Goal: Navigation & Orientation: Find specific page/section

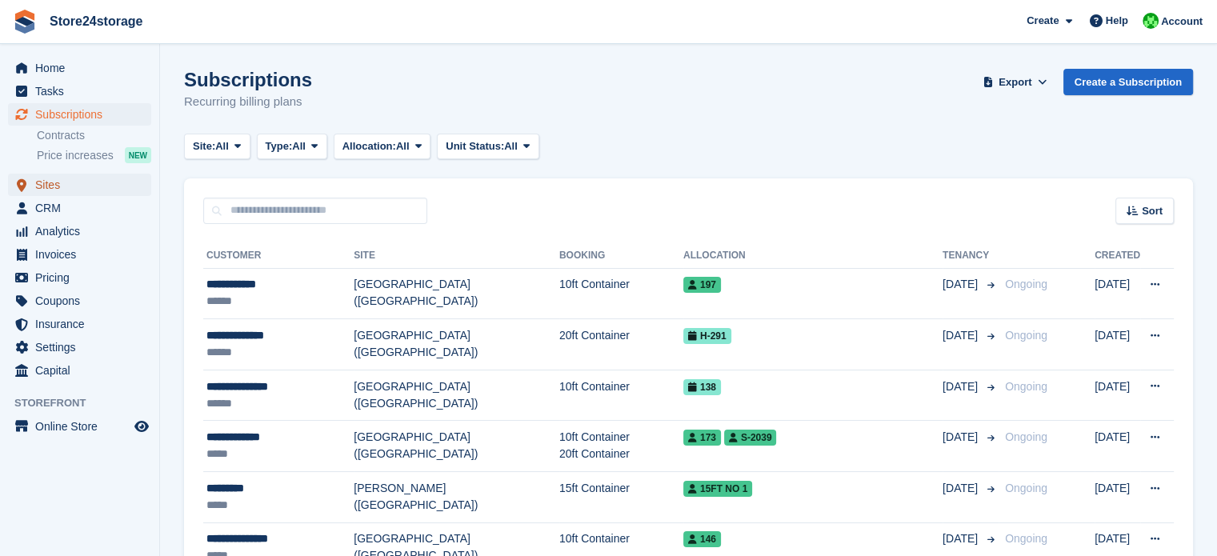
click at [90, 188] on span "Sites" at bounding box center [83, 185] width 96 height 22
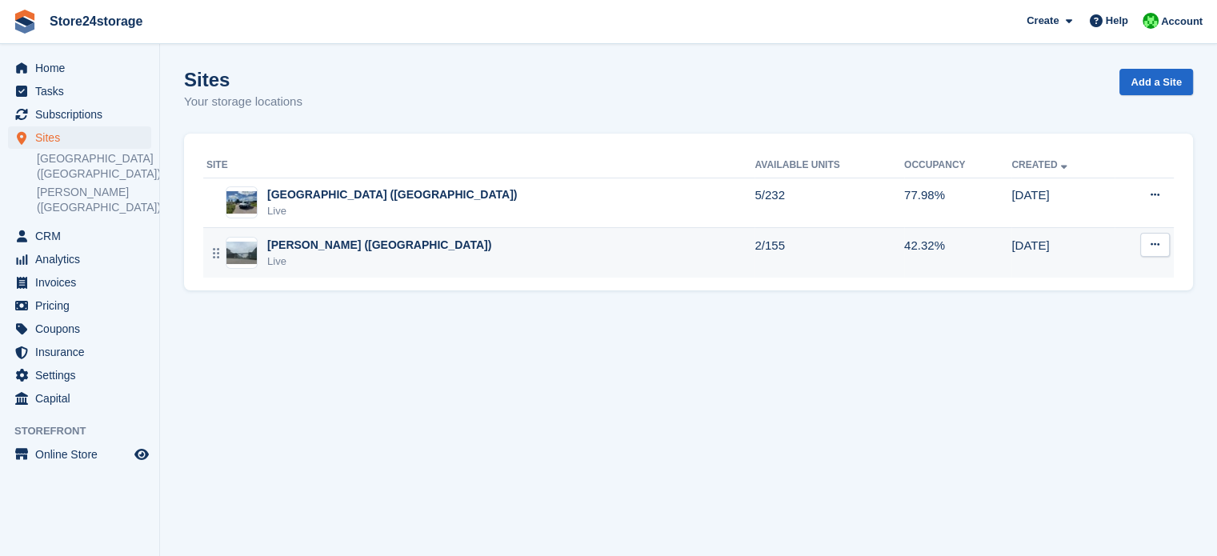
click at [359, 250] on div "[PERSON_NAME] ([GEOGRAPHIC_DATA])" at bounding box center [379, 245] width 224 height 17
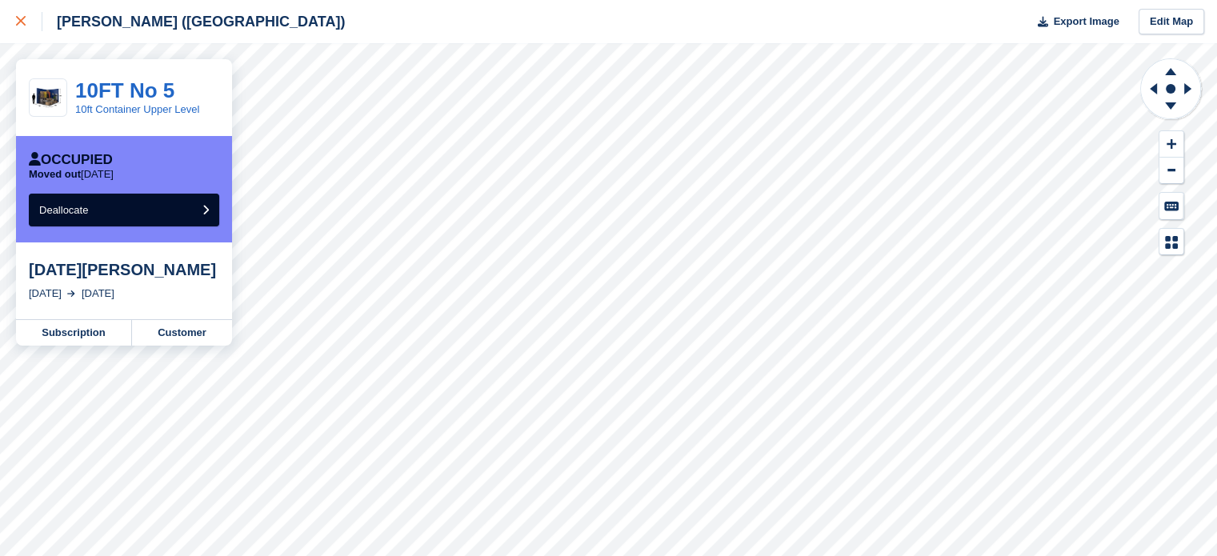
click at [18, 22] on icon at bounding box center [21, 21] width 10 height 10
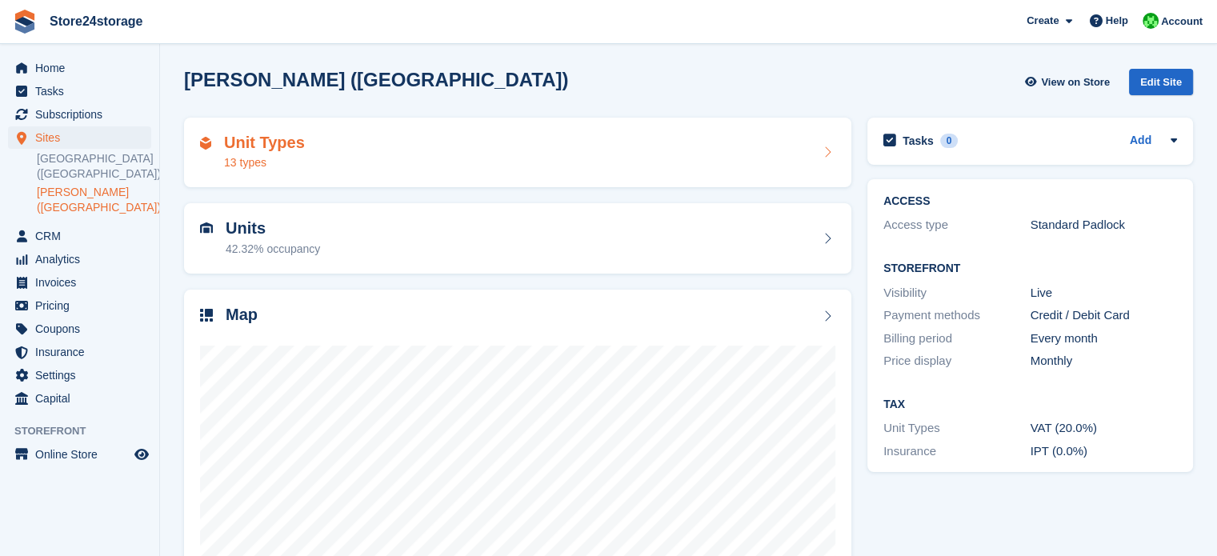
click at [413, 161] on div "Unit Types 13 types" at bounding box center [518, 153] width 636 height 38
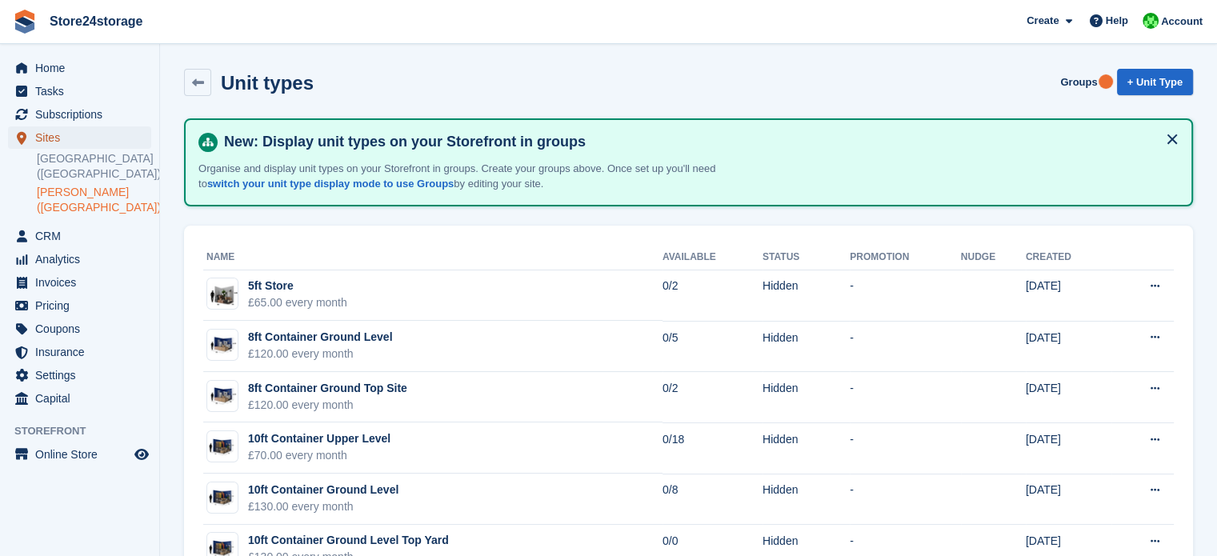
click at [65, 137] on span "Sites" at bounding box center [83, 137] width 96 height 22
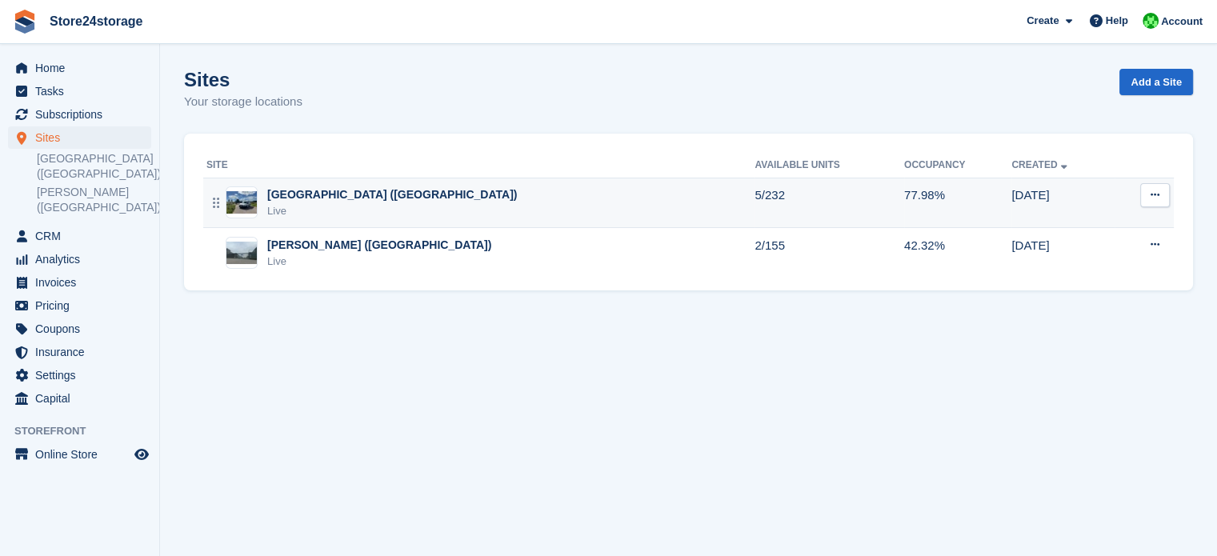
click at [314, 211] on div "Live" at bounding box center [392, 211] width 250 height 16
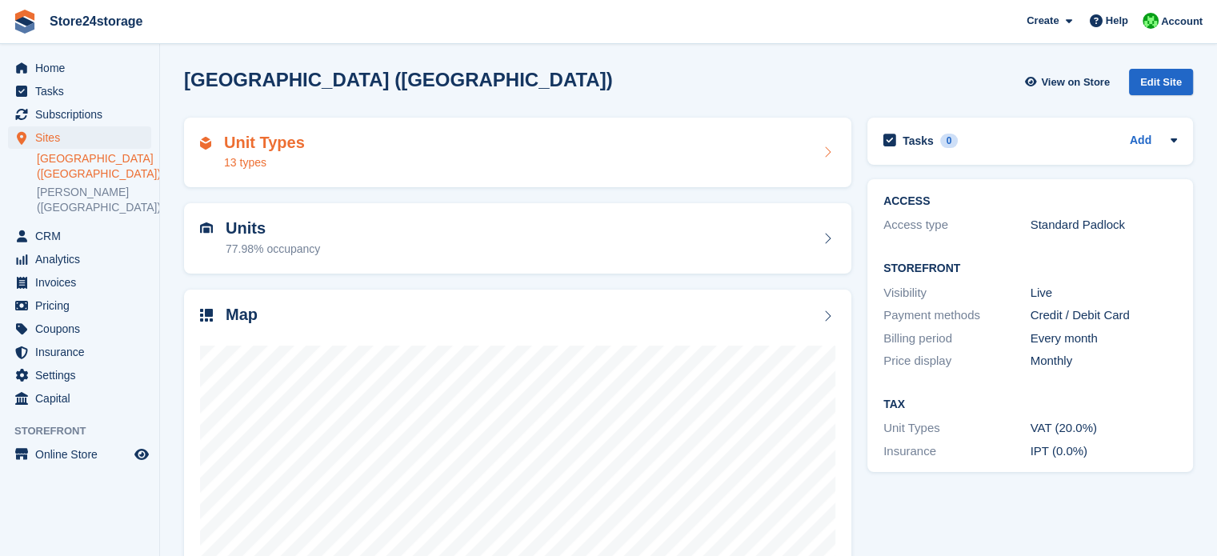
click at [352, 140] on div "Unit Types 13 types" at bounding box center [518, 153] width 636 height 38
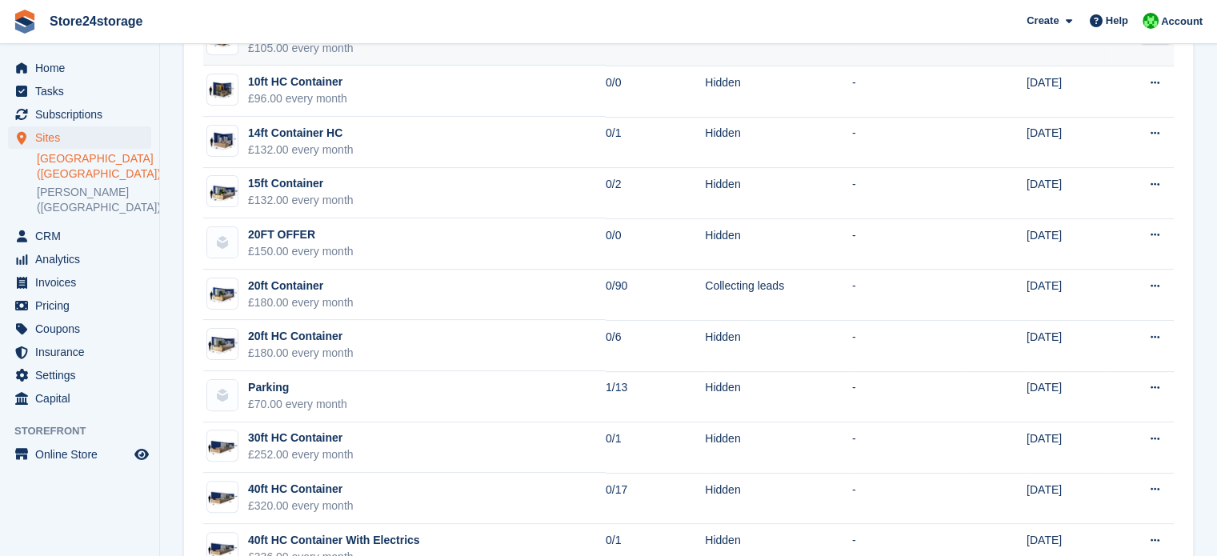
scroll to position [329, 0]
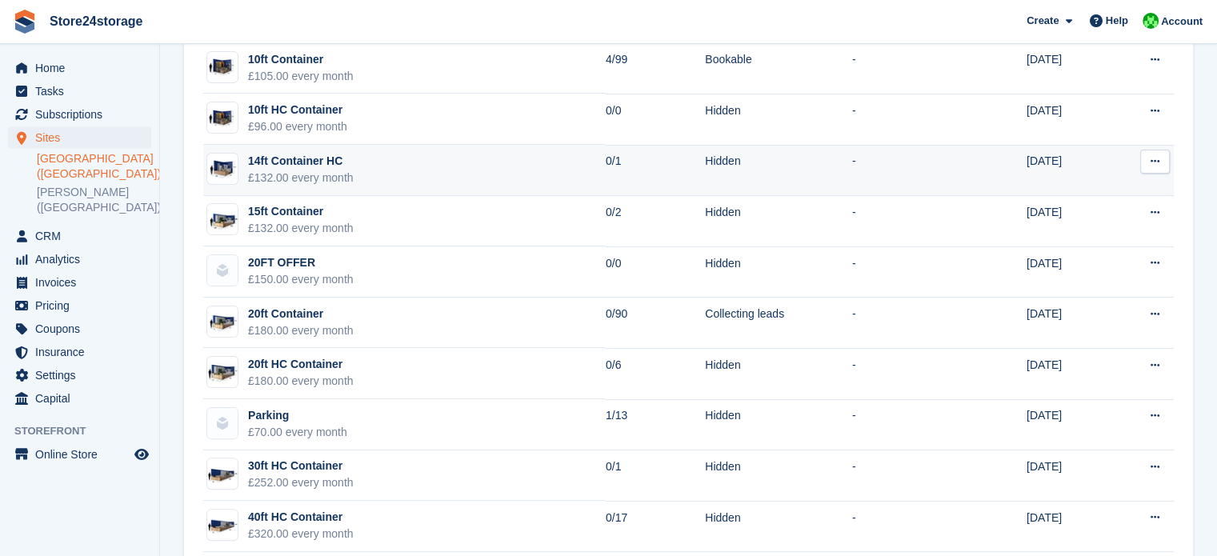
click at [1159, 159] on icon at bounding box center [1155, 161] width 9 height 10
click at [852, 170] on td "-" at bounding box center [907, 170] width 110 height 51
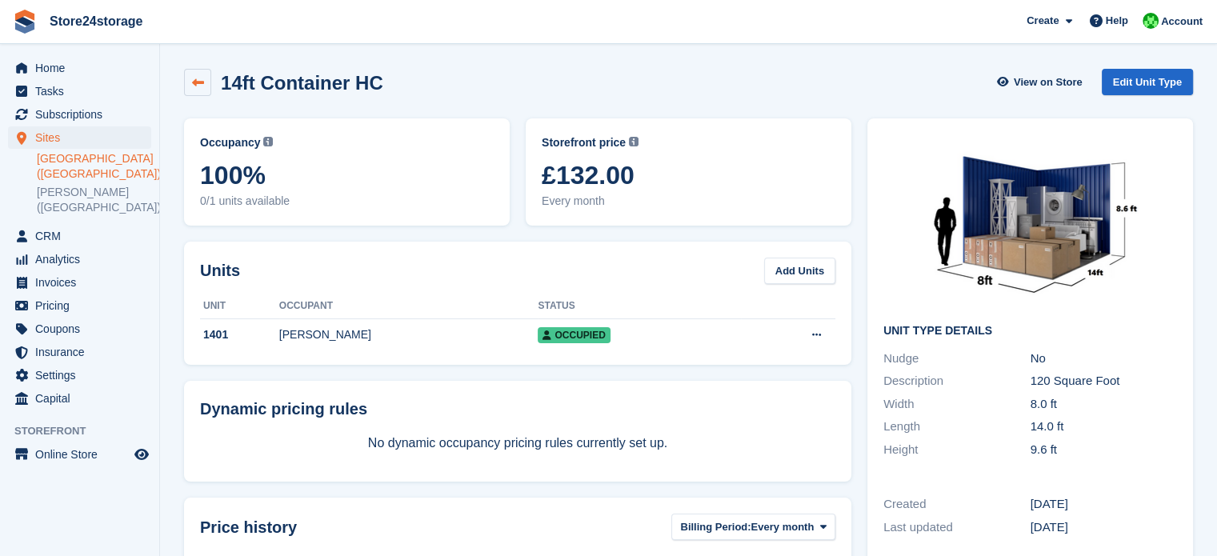
click at [197, 82] on icon at bounding box center [198, 83] width 12 height 12
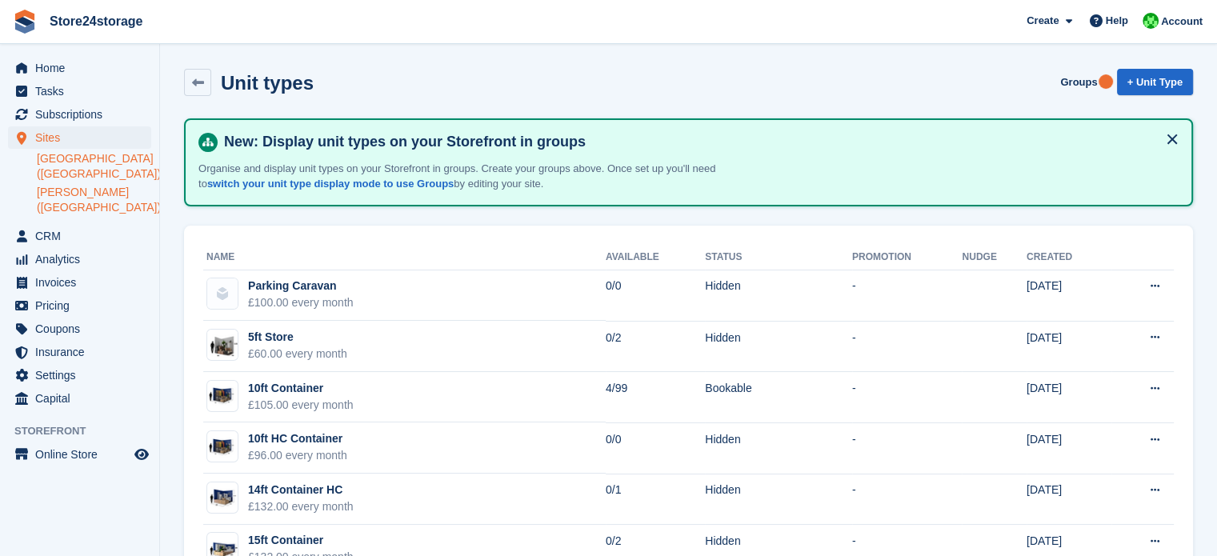
click at [83, 198] on link "[PERSON_NAME] ([GEOGRAPHIC_DATA])" at bounding box center [94, 200] width 114 height 30
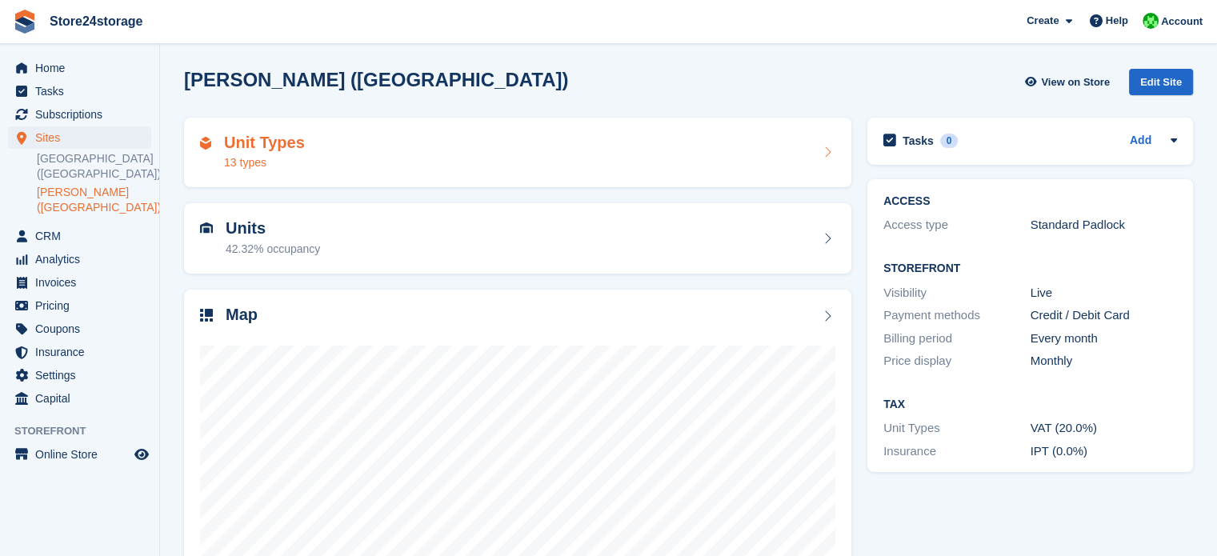
click at [367, 158] on div "Unit Types 13 types" at bounding box center [518, 153] width 636 height 38
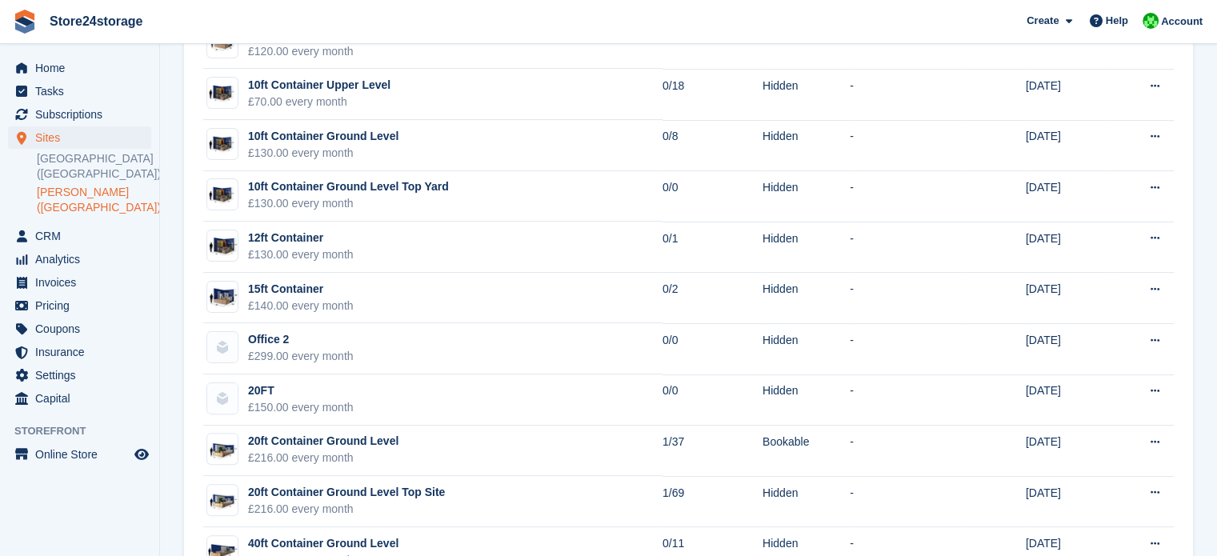
scroll to position [400, 0]
